Goal: Transaction & Acquisition: Purchase product/service

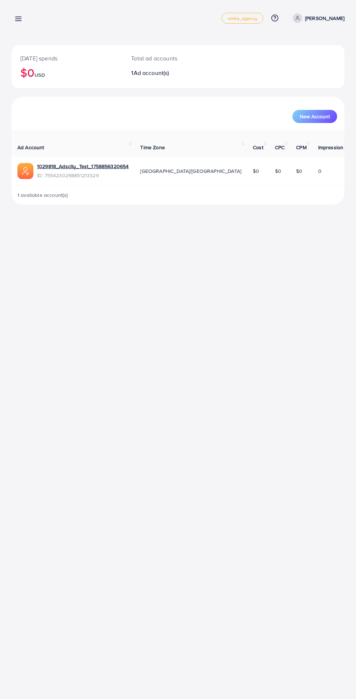
click at [18, 21] on line at bounding box center [19, 21] width 6 height 0
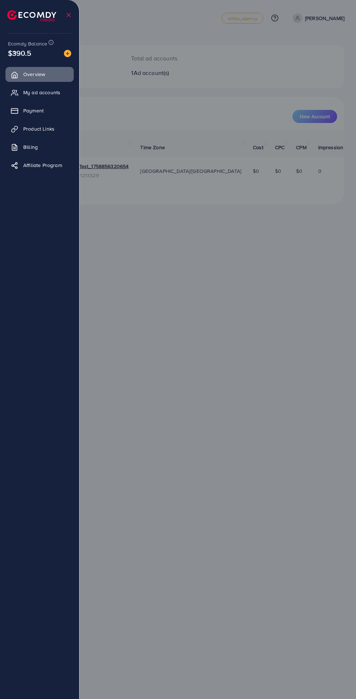
click at [68, 54] on img at bounding box center [67, 53] width 7 height 7
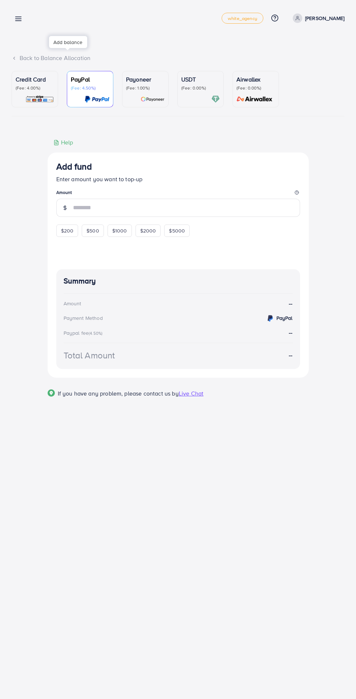
click at [68, 49] on div at bounding box center [67, 49] width 5 height 2
click at [35, 93] on div "Credit Card (Fee: 4.00%)" at bounding box center [35, 89] width 39 height 28
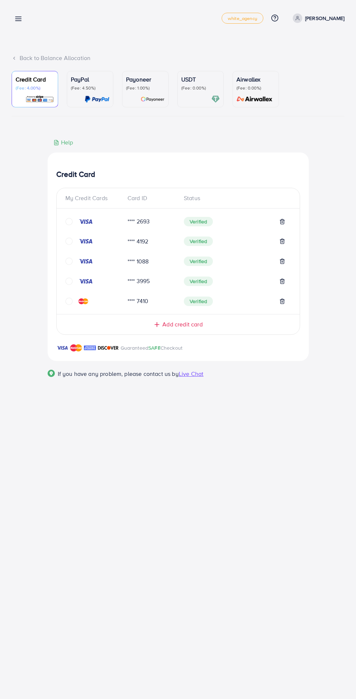
click at [155, 328] on icon at bounding box center [157, 324] width 7 height 7
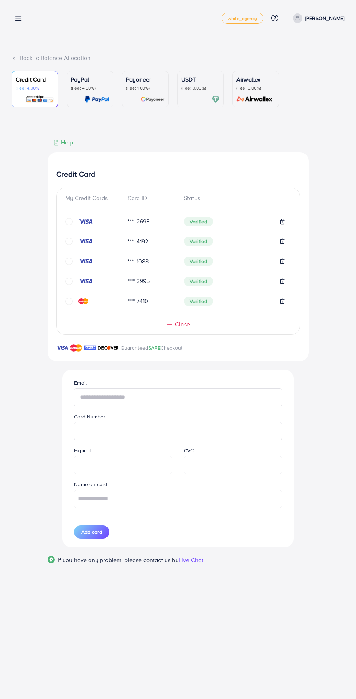
click at [96, 399] on input "text" at bounding box center [178, 397] width 208 height 18
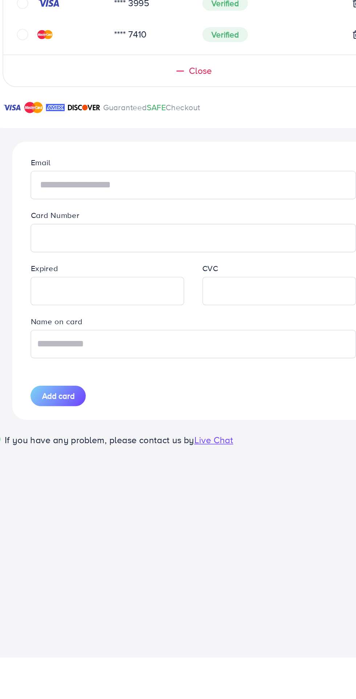
type input "**********"
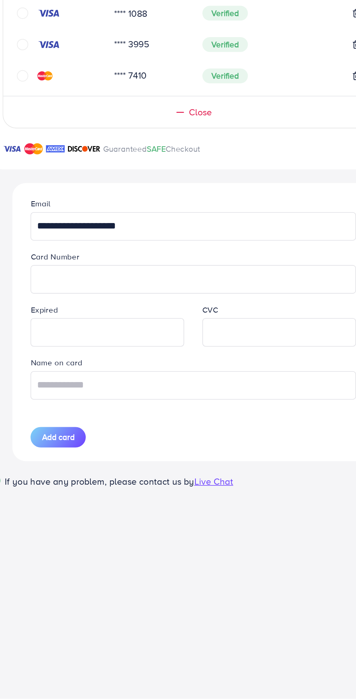
click at [199, 473] on iframe at bounding box center [233, 465] width 90 height 16
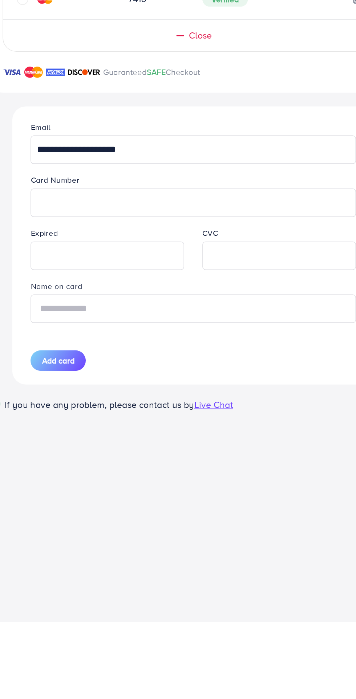
click at [99, 502] on input "text" at bounding box center [178, 499] width 208 height 18
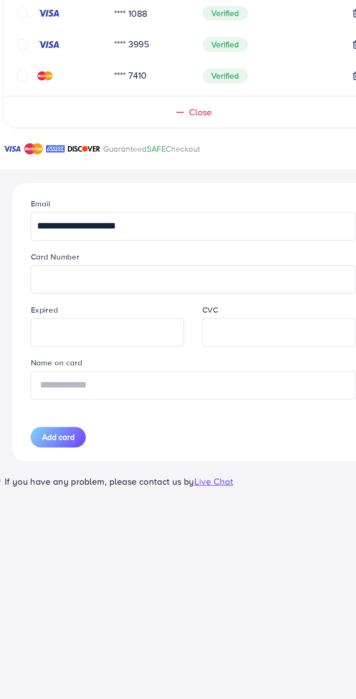
click at [101, 498] on input "text" at bounding box center [178, 499] width 208 height 18
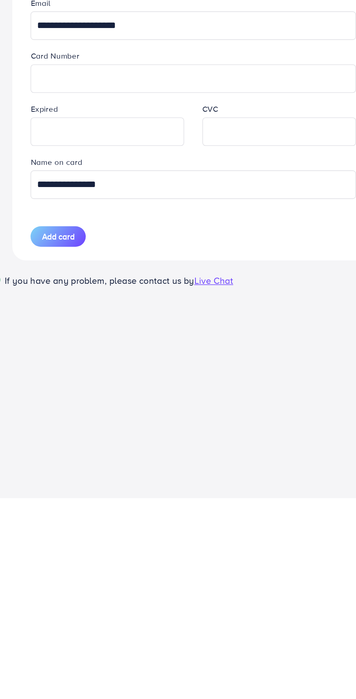
type input "**********"
click at [83, 531] on span "Add card" at bounding box center [91, 531] width 21 height 7
